Goal: Download file/media

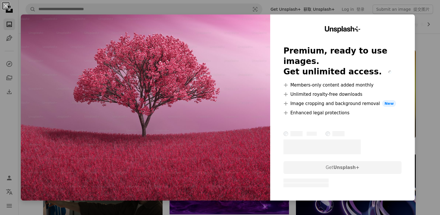
scroll to position [1677, 0]
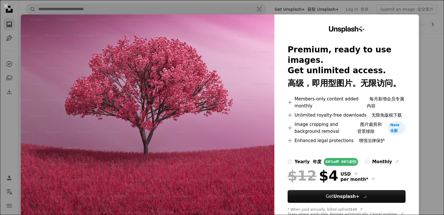
click at [419, 17] on div "An X shape Unsplash+ Premium, ready to use images. Get unlimited access. 高级，即用型…" at bounding box center [222, 107] width 444 height 215
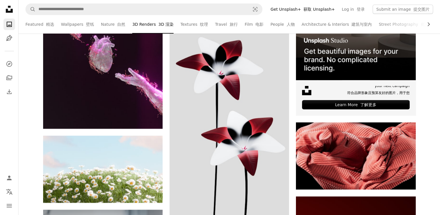
scroll to position [2082, 0]
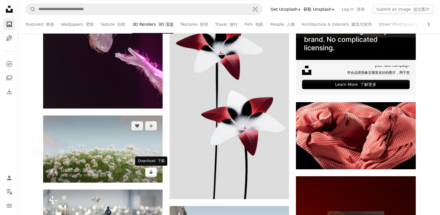
click at [152, 174] on icon "Arrow pointing down" at bounding box center [151, 171] width 5 height 7
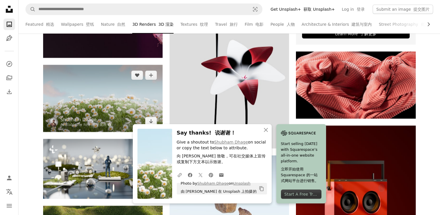
scroll to position [2140, 0]
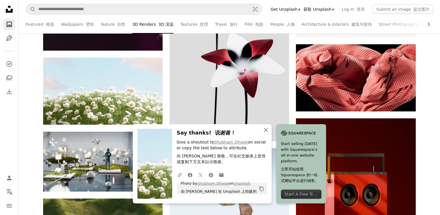
click at [263, 130] on icon "An X shape" at bounding box center [265, 129] width 7 height 7
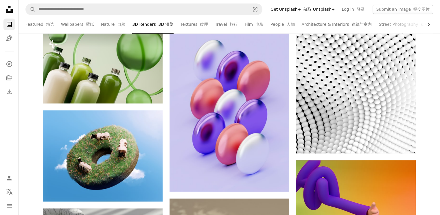
scroll to position [2950, 0]
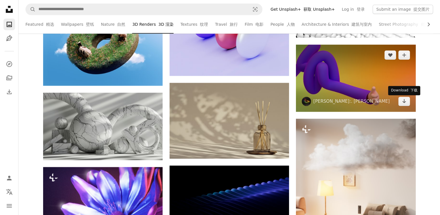
click at [389, 85] on img at bounding box center [355, 78] width 119 height 67
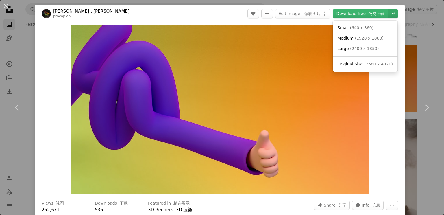
click at [391, 15] on icon "Chevron down" at bounding box center [393, 13] width 9 height 7
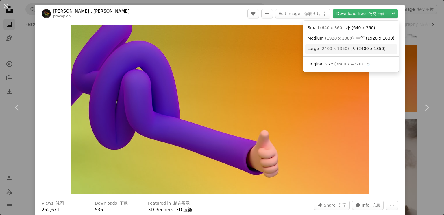
click at [370, 50] on font "大 (2400 x 1350)" at bounding box center [369, 48] width 34 height 5
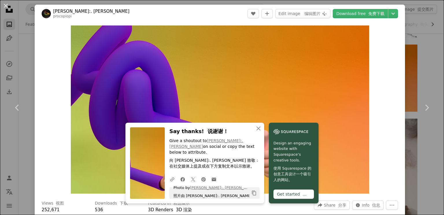
drag, startPoint x: 444, startPoint y: 47, endPoint x: 397, endPoint y: 16, distance: 56.5
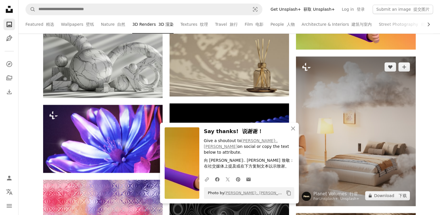
scroll to position [3065, 0]
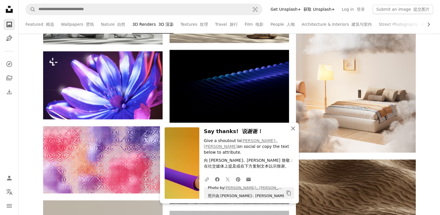
click at [293, 130] on icon "button" at bounding box center [293, 128] width 4 height 4
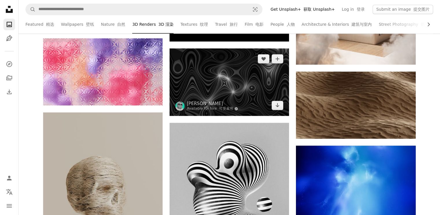
scroll to position [3152, 0]
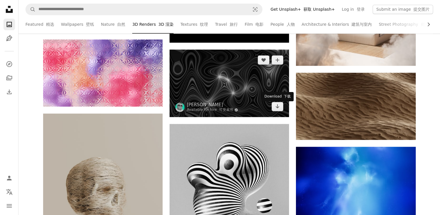
click at [275, 92] on div "Download 下载" at bounding box center [277, 96] width 32 height 9
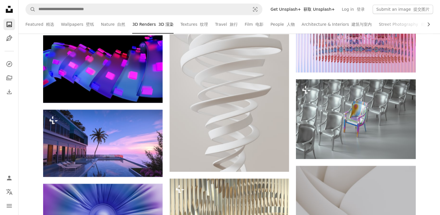
scroll to position [13621, 0]
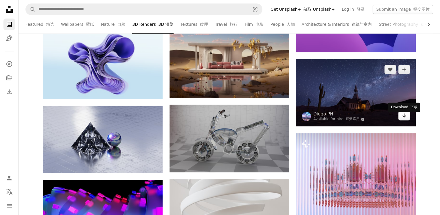
click at [402, 119] on icon "Arrow pointing down" at bounding box center [404, 115] width 5 height 7
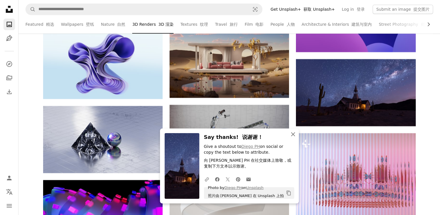
click at [293, 133] on icon "button" at bounding box center [293, 134] width 4 height 4
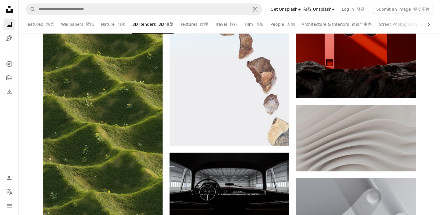
scroll to position [0, 0]
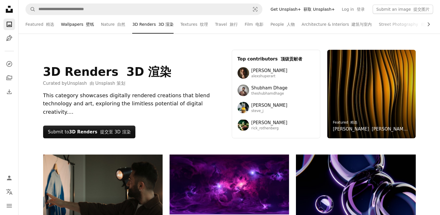
click at [83, 24] on font at bounding box center [84, 24] width 3 height 5
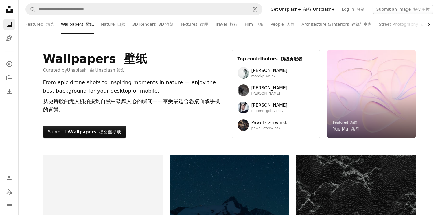
click at [427, 26] on icon "Chevron right" at bounding box center [428, 24] width 6 height 6
click at [434, 26] on font "实验性" at bounding box center [440, 24] width 12 height 5
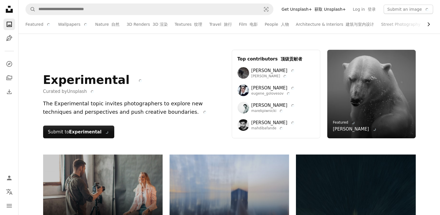
click at [429, 24] on icon "Chevron right" at bounding box center [428, 24] width 6 height 6
click at [63, 25] on icon "Chevron left" at bounding box center [66, 24] width 6 height 6
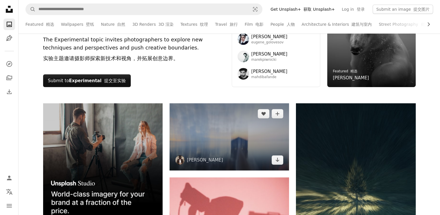
scroll to position [0, 0]
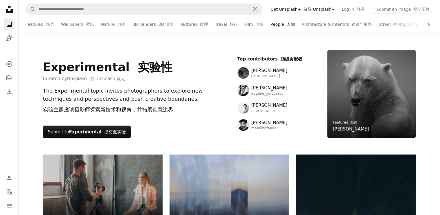
click at [275, 25] on link "People 人物" at bounding box center [282, 24] width 24 height 19
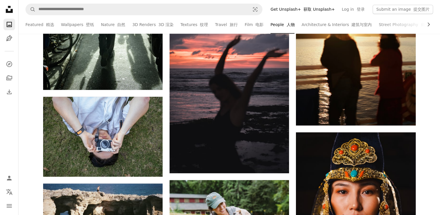
scroll to position [5468, 0]
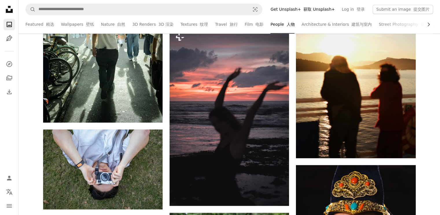
drag, startPoint x: 400, startPoint y: 197, endPoint x: 431, endPoint y: 170, distance: 41.6
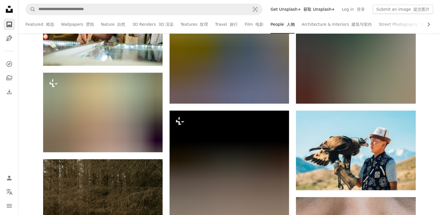
scroll to position [0, 0]
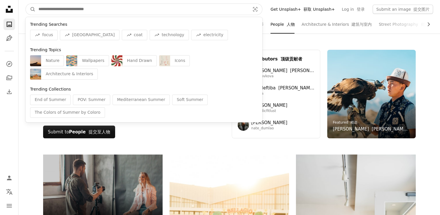
click at [113, 8] on input "Find visuals sitewide" at bounding box center [142, 9] width 213 height 11
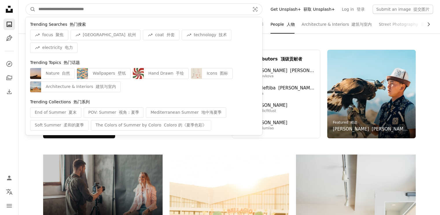
type input "*"
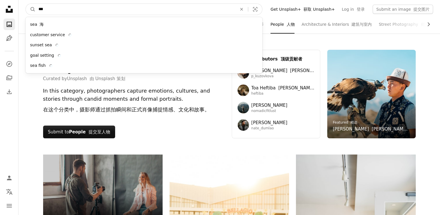
type input "***"
click at [26, 4] on button "A magnifying glass" at bounding box center [31, 9] width 10 height 11
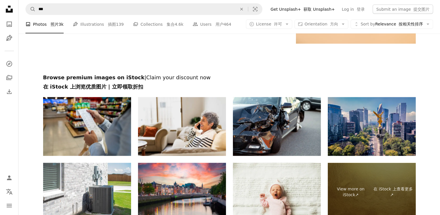
scroll to position [1329, 0]
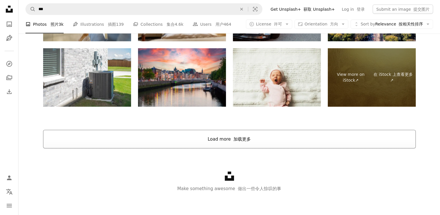
click at [248, 143] on button "Load more 加载更多" at bounding box center [229, 139] width 372 height 19
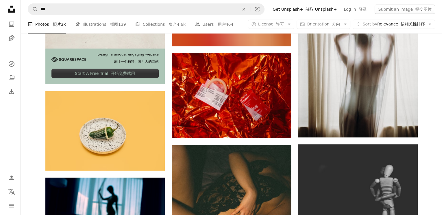
scroll to position [1649, 0]
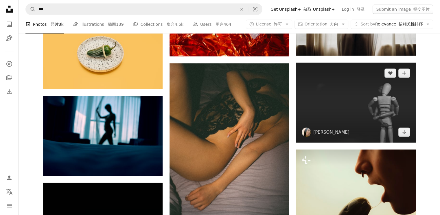
click at [387, 110] on img at bounding box center [355, 103] width 119 height 80
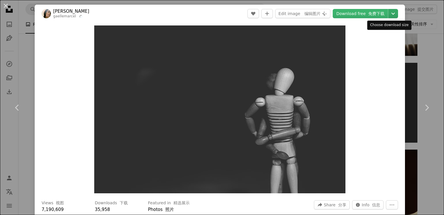
click at [392, 11] on icon "Chevron down" at bounding box center [393, 13] width 9 height 7
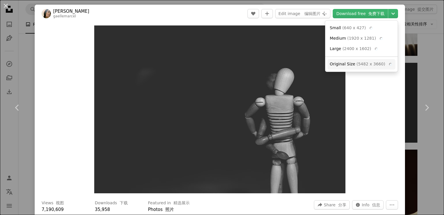
click at [369, 63] on span "( 5482 x 3660 )" at bounding box center [371, 64] width 29 height 5
